Goal: Task Accomplishment & Management: Use online tool/utility

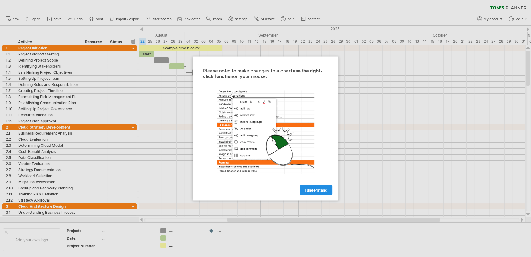
click at [328, 191] on link "I understand" at bounding box center [316, 190] width 32 height 11
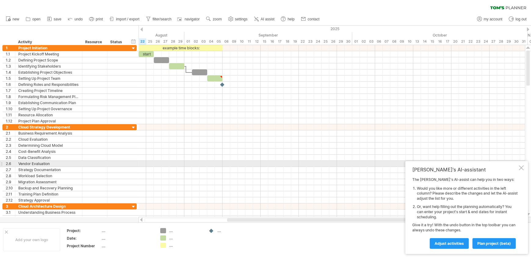
click at [520, 167] on div at bounding box center [520, 168] width 5 height 5
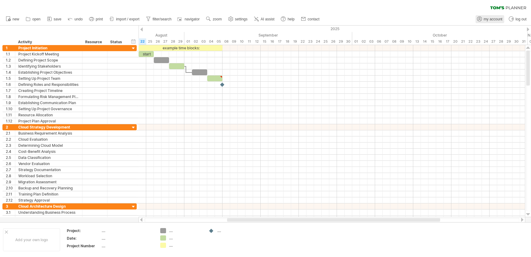
click at [489, 20] on span "my account" at bounding box center [492, 19] width 19 height 4
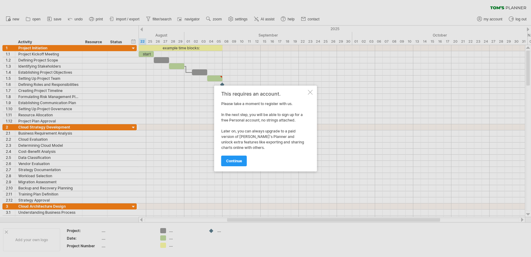
click at [311, 94] on div at bounding box center [310, 92] width 5 height 5
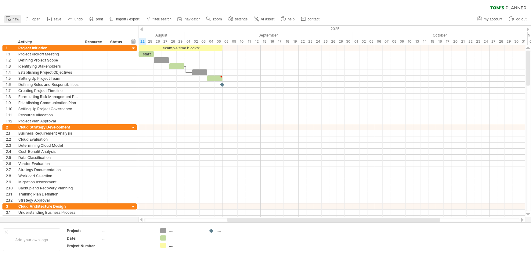
click at [15, 20] on span "new" at bounding box center [16, 19] width 7 height 4
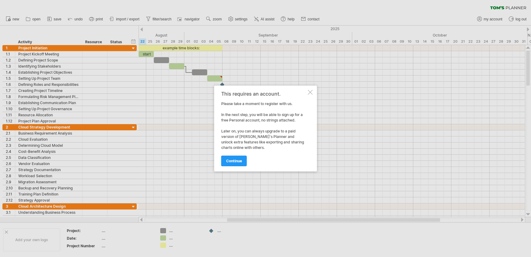
click at [310, 92] on div at bounding box center [310, 92] width 5 height 5
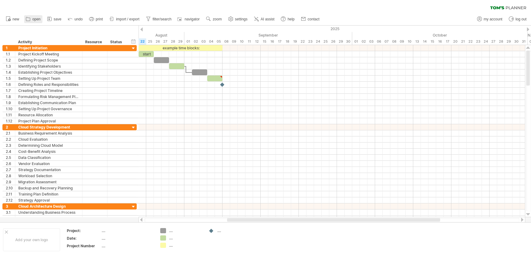
click at [29, 18] on icon at bounding box center [28, 19] width 6 height 6
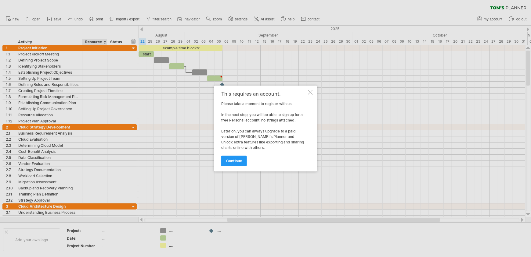
click at [308, 93] on div at bounding box center [310, 92] width 5 height 5
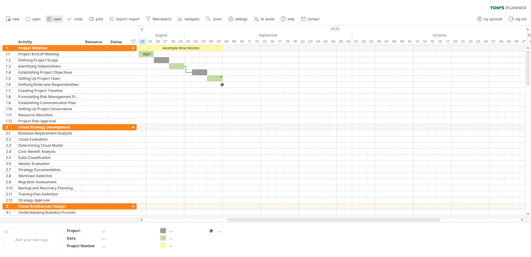
click at [51, 19] on icon at bounding box center [49, 19] width 6 height 6
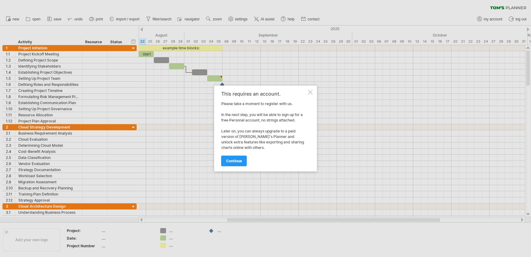
click at [309, 91] on div at bounding box center [310, 92] width 5 height 5
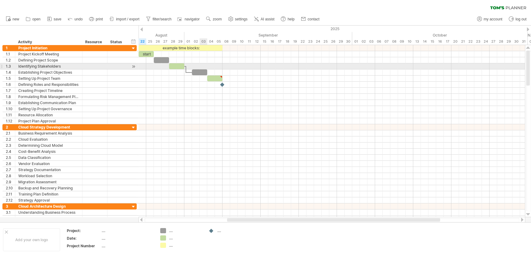
click at [198, 64] on div at bounding box center [331, 66] width 386 height 6
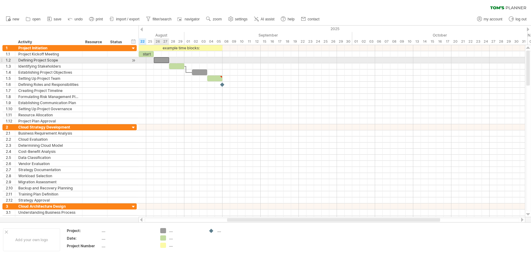
click at [156, 60] on div at bounding box center [161, 60] width 15 height 6
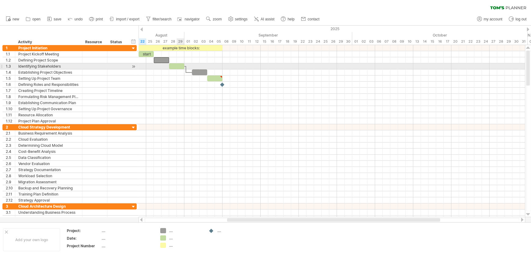
click at [184, 68] on span at bounding box center [184, 66] width 2 height 6
click at [169, 67] on span at bounding box center [169, 66] width 2 height 6
click at [177, 66] on div at bounding box center [176, 66] width 15 height 6
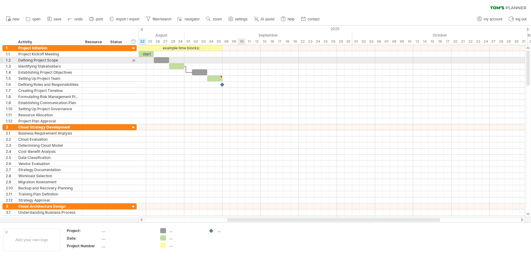
click at [243, 63] on div at bounding box center [331, 66] width 386 height 6
click at [188, 58] on div at bounding box center [331, 60] width 386 height 6
click at [133, 59] on div at bounding box center [134, 60] width 6 height 6
click at [134, 59] on div at bounding box center [134, 60] width 6 height 6
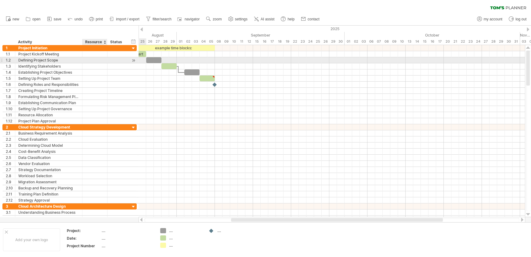
click at [105, 58] on div at bounding box center [106, 60] width 3 height 6
click at [95, 61] on div at bounding box center [94, 60] width 19 height 6
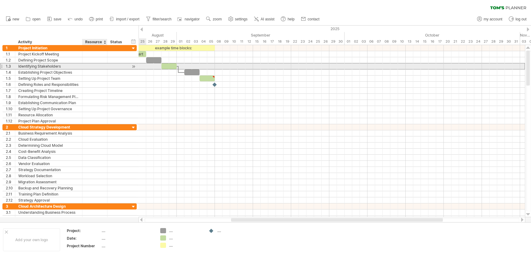
click at [98, 67] on div at bounding box center [94, 66] width 19 height 6
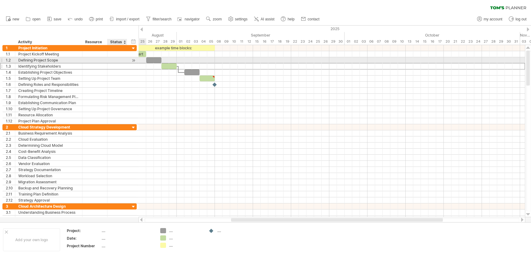
click at [125, 62] on div at bounding box center [126, 60] width 3 height 6
